Goal: Task Accomplishment & Management: Use online tool/utility

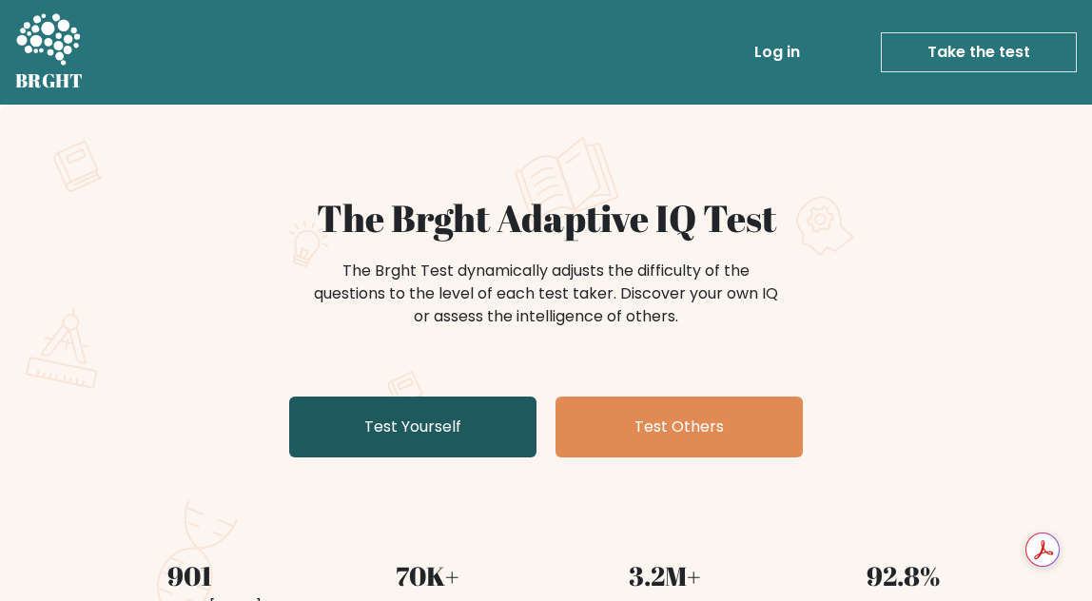
click at [453, 426] on link "Test Yourself" at bounding box center [412, 427] width 247 height 61
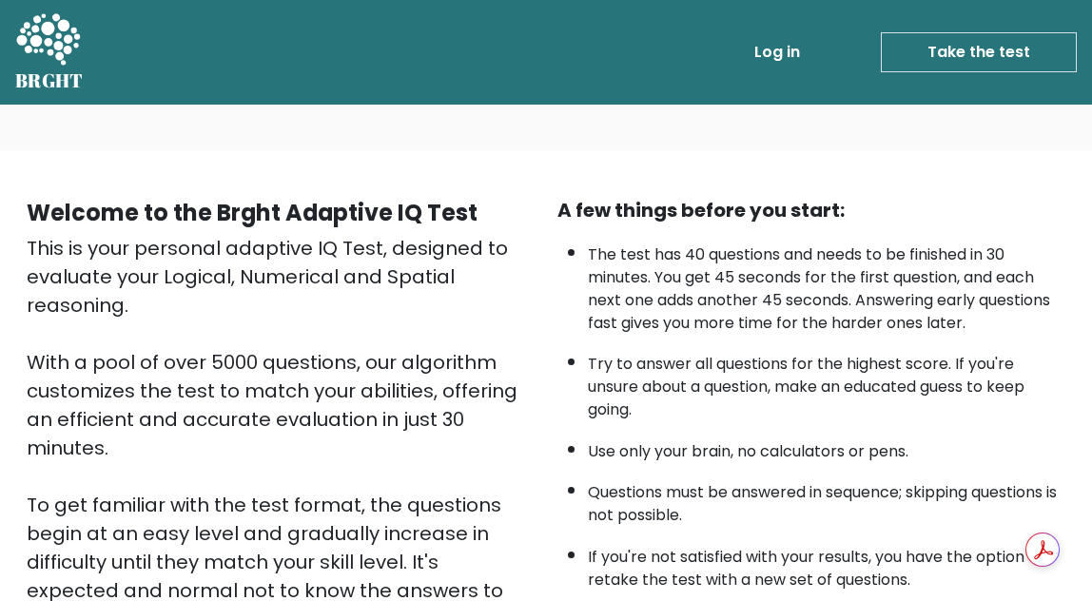
click at [804, 55] on link "Log in" at bounding box center [777, 52] width 61 height 38
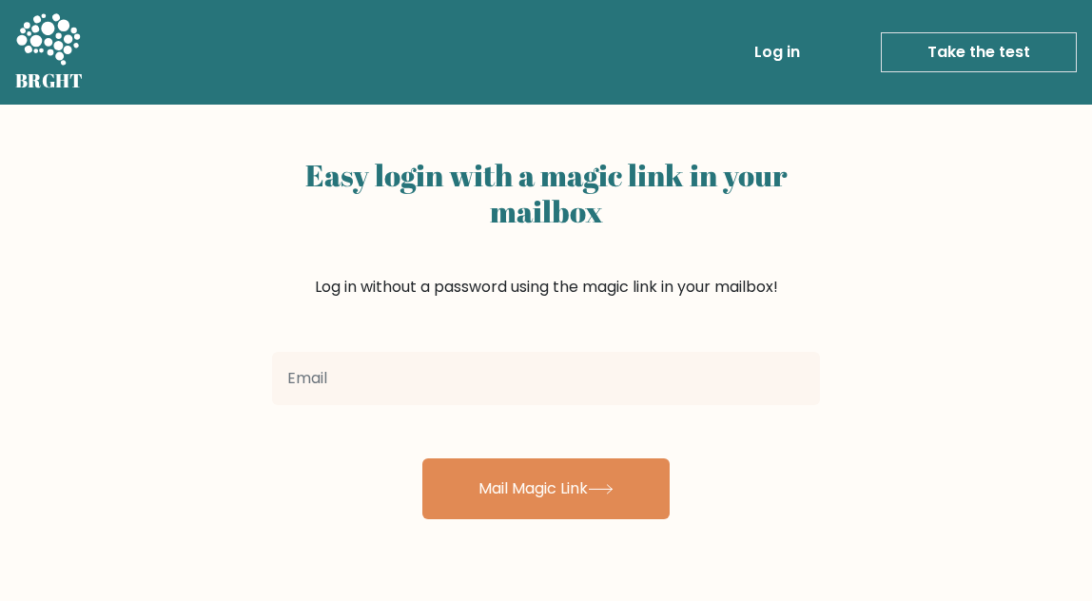
click at [471, 388] on input "email" at bounding box center [546, 378] width 548 height 53
type input "[EMAIL_ADDRESS][DOMAIN_NAME]"
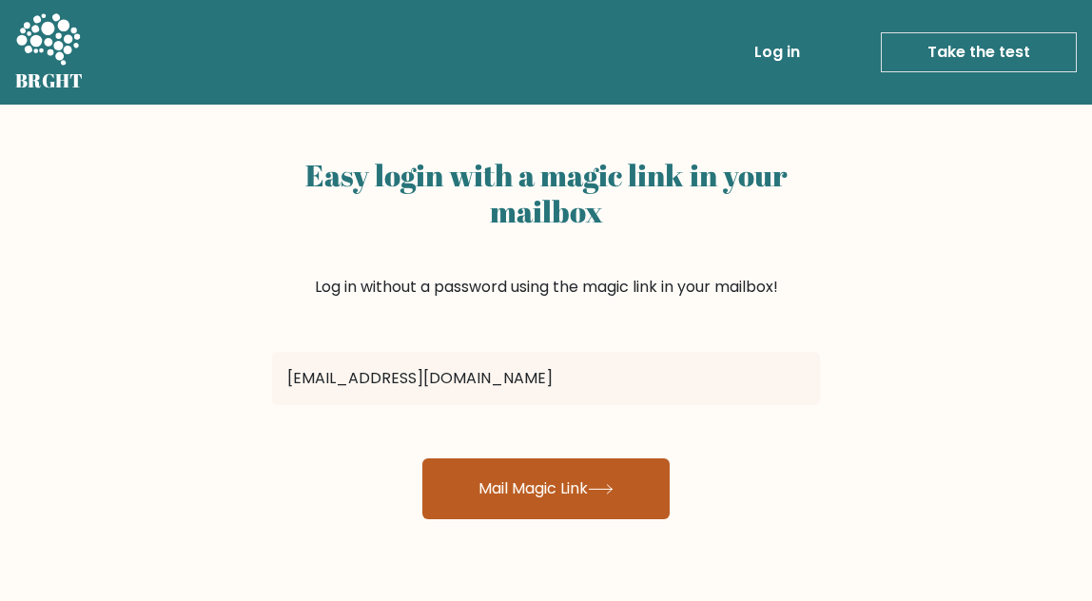
click at [531, 500] on button "Mail Magic Link" at bounding box center [545, 489] width 247 height 61
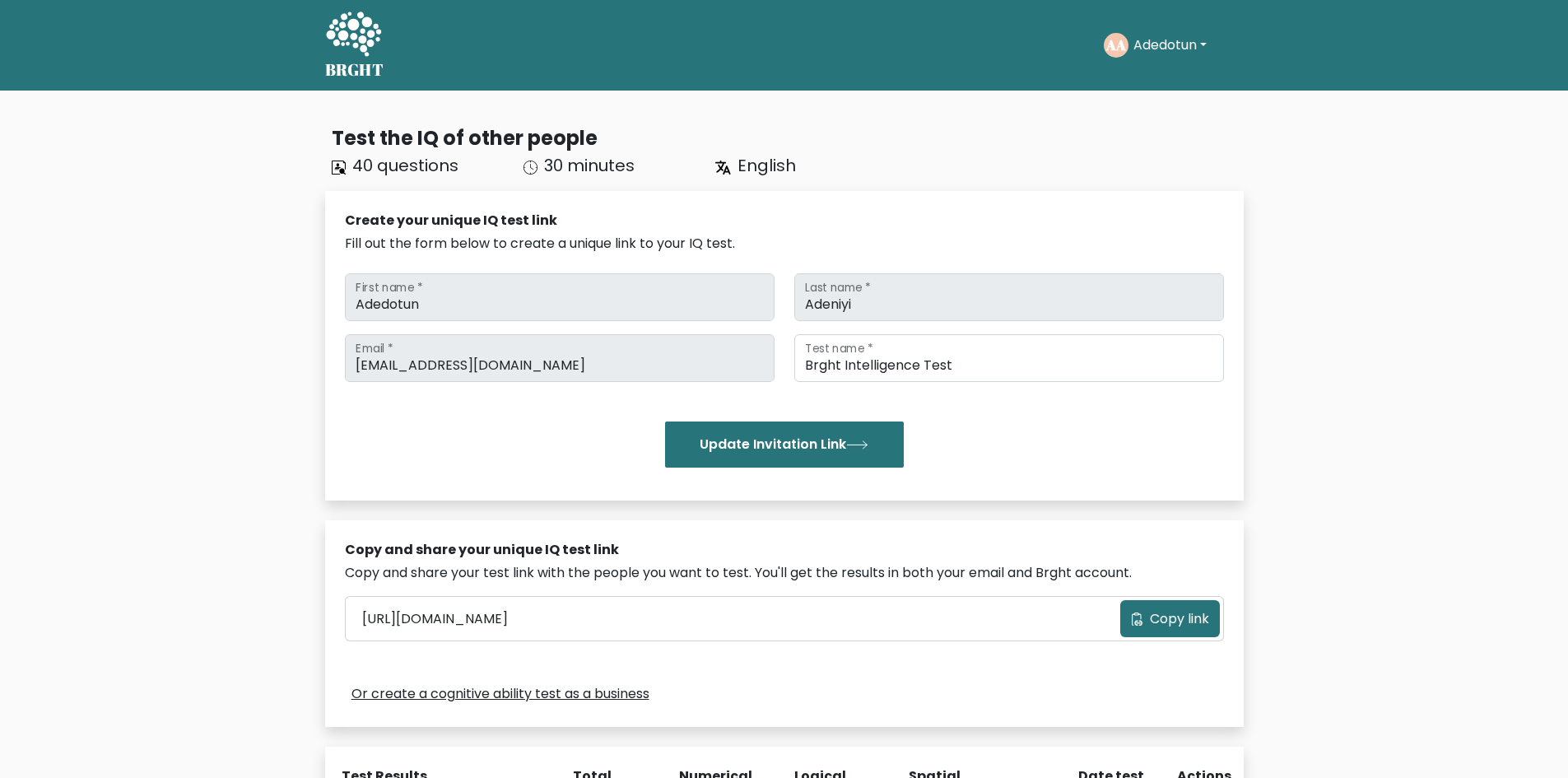
click at [1048, 47] on button "Adedotun" at bounding box center [1169, 45] width 83 height 22
click at [1048, 145] on div "Test the IQ of other people 40 questions 30 minutes English Create your unique …" at bounding box center [784, 557] width 1568 height 934
